Goal: Information Seeking & Learning: Learn about a topic

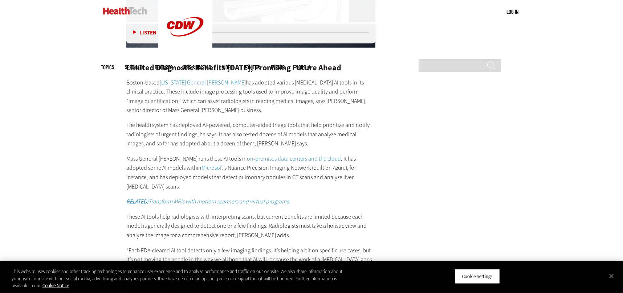
scroll to position [1258, 0]
click at [203, 198] on p "RELATED: Transform MRIs with modern scanners and virtual programs." at bounding box center [250, 202] width 249 height 9
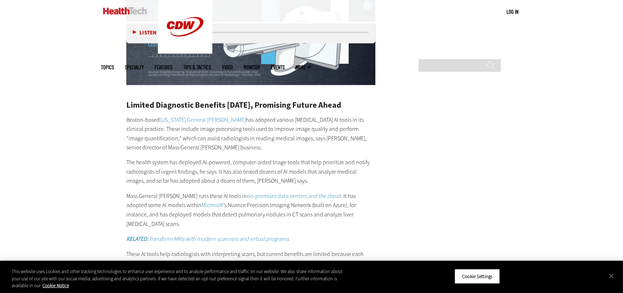
scroll to position [1227, 0]
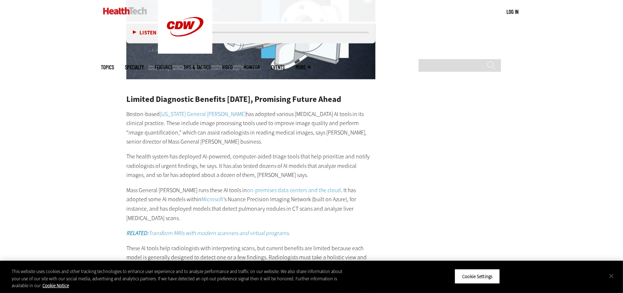
click at [612, 275] on button "Close" at bounding box center [611, 276] width 16 height 16
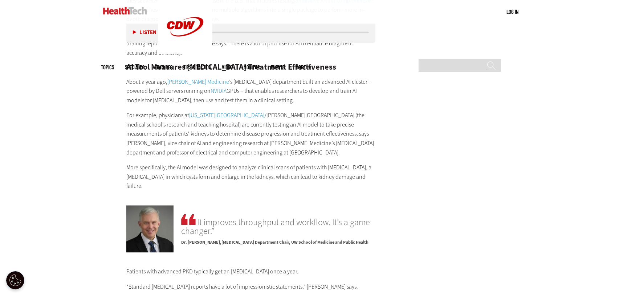
scroll to position [1562, 0]
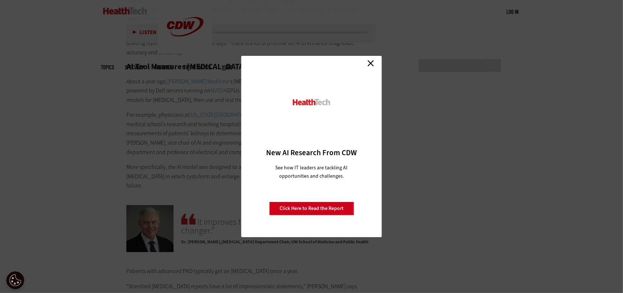
click at [371, 64] on link "Close" at bounding box center [370, 63] width 11 height 11
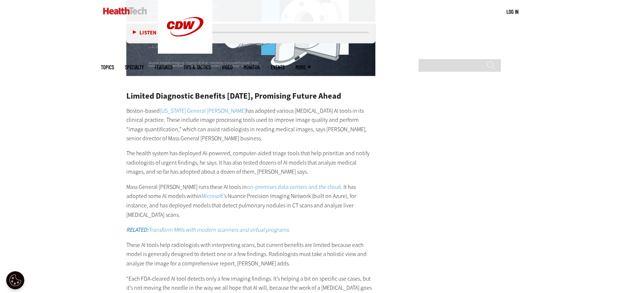
scroll to position [1209, 0]
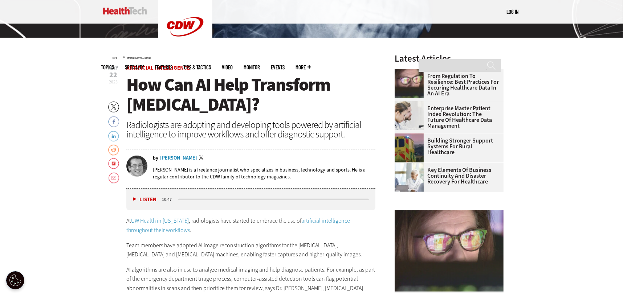
click at [165, 156] on div "Wylie Wong" at bounding box center [178, 158] width 37 height 5
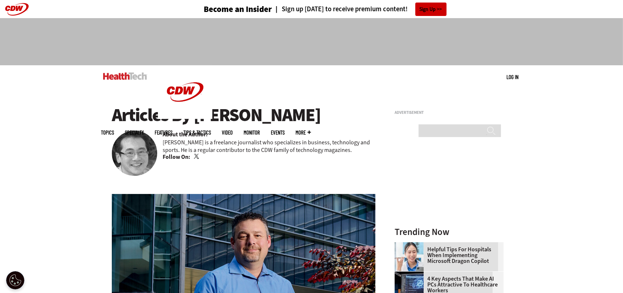
click at [195, 156] on link "Twitter" at bounding box center [197, 157] width 7 height 6
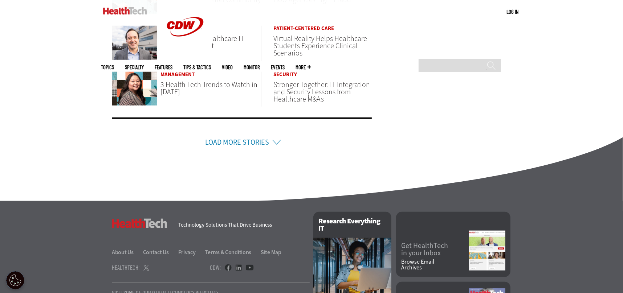
scroll to position [611, 0]
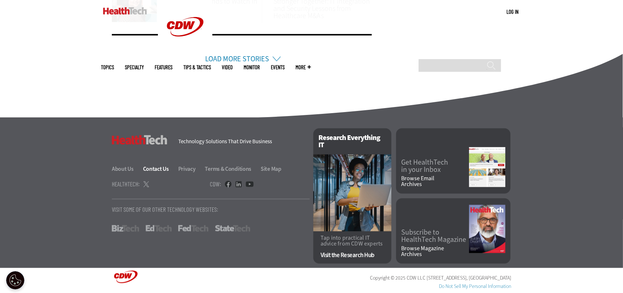
click at [152, 169] on link "Contact Us" at bounding box center [160, 169] width 34 height 8
click at [126, 166] on link "About Us" at bounding box center [127, 169] width 30 height 8
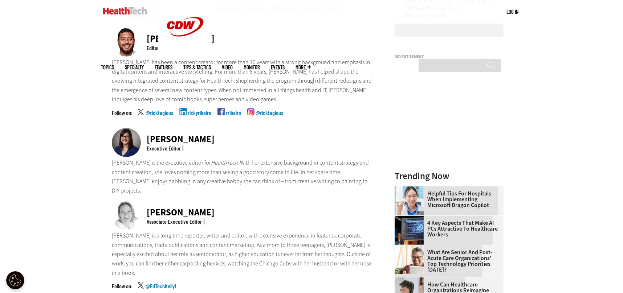
scroll to position [225, 0]
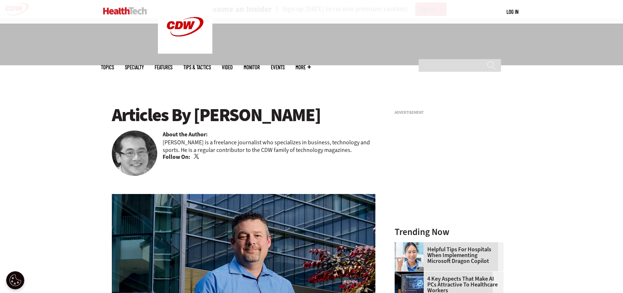
scroll to position [611, 0]
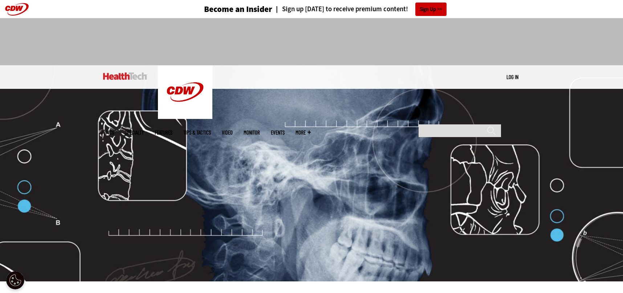
scroll to position [244, 0]
